Goal: Task Accomplishment & Management: Use online tool/utility

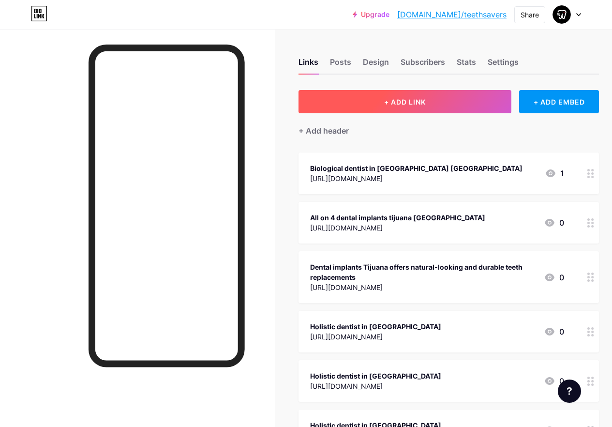
click at [400, 105] on span "+ ADD LINK" at bounding box center [405, 102] width 42 height 8
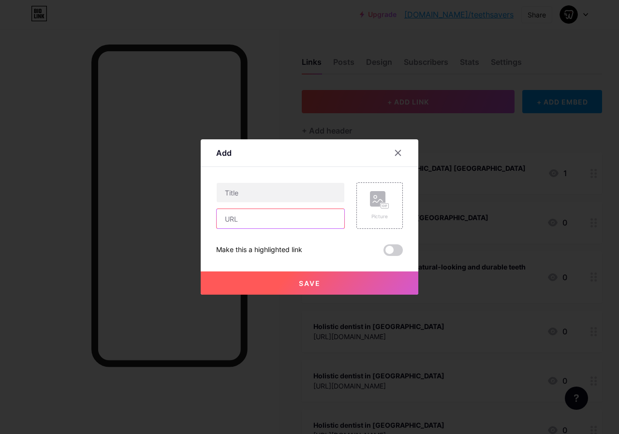
click at [264, 215] on input "text" at bounding box center [281, 218] width 128 height 19
paste input "[URL][DOMAIN_NAME]"
type input "[URL][DOMAIN_NAME]"
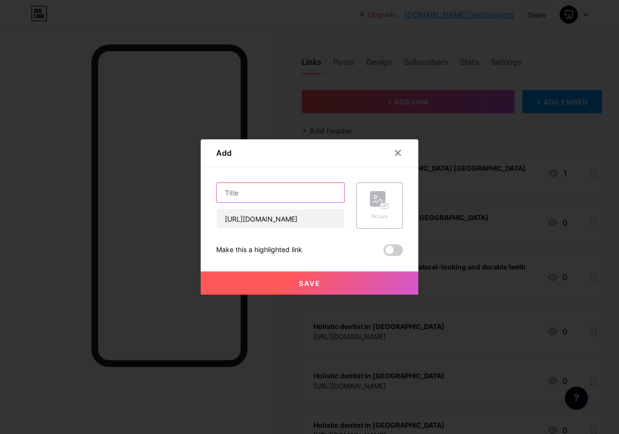
click at [260, 190] on input "text" at bounding box center [281, 192] width 128 height 19
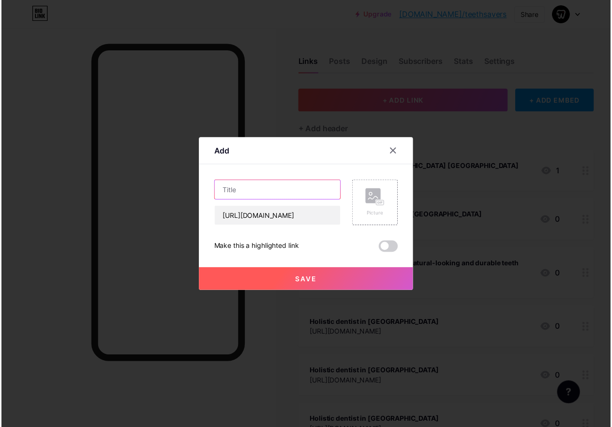
scroll to position [0, 0]
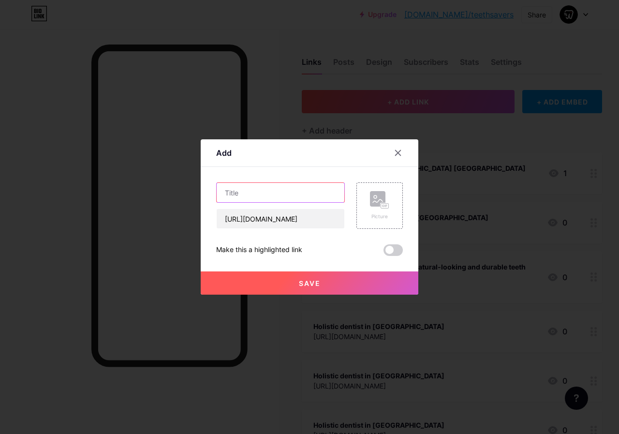
paste input "Dental care in [GEOGRAPHIC_DATA]"
type input "Dental care in [GEOGRAPHIC_DATA]"
click at [326, 273] on button "Save" at bounding box center [310, 282] width 218 height 23
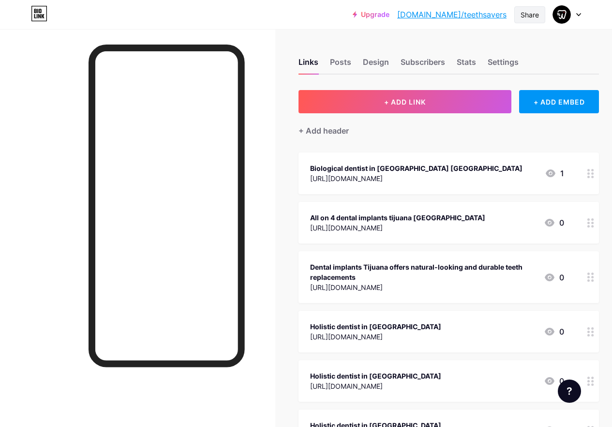
click at [522, 15] on div "Share" at bounding box center [529, 15] width 18 height 10
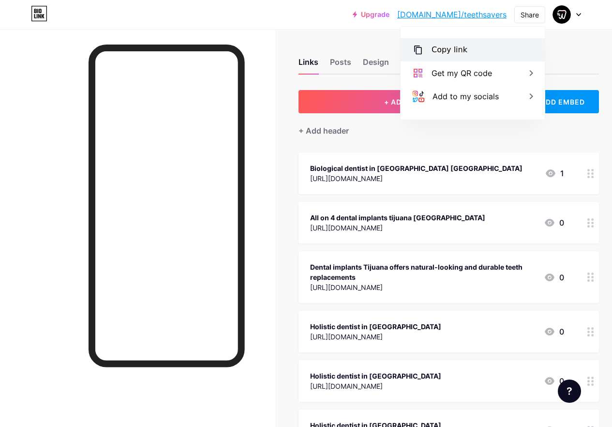
click at [465, 55] on div "Copy link" at bounding box center [472, 49] width 144 height 23
